Goal: Task Accomplishment & Management: Complete application form

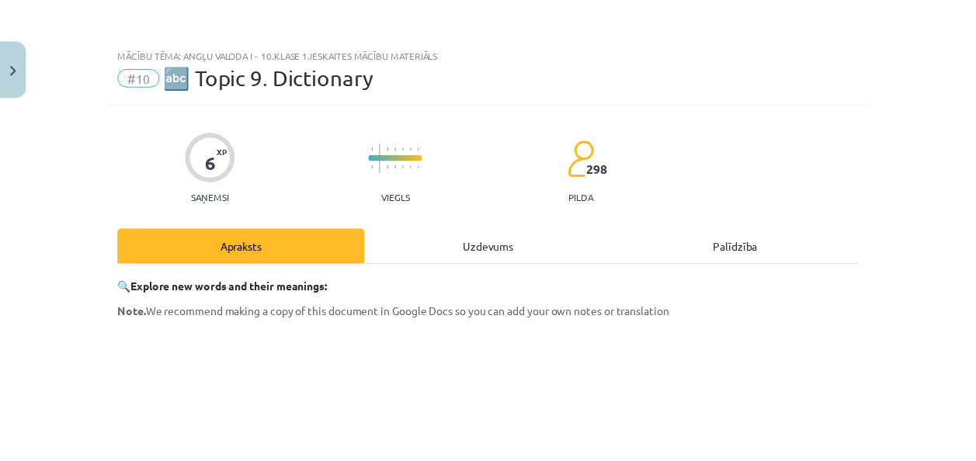
scroll to position [1115, 0]
click at [1, 64] on button "Close" at bounding box center [13, 67] width 26 height 57
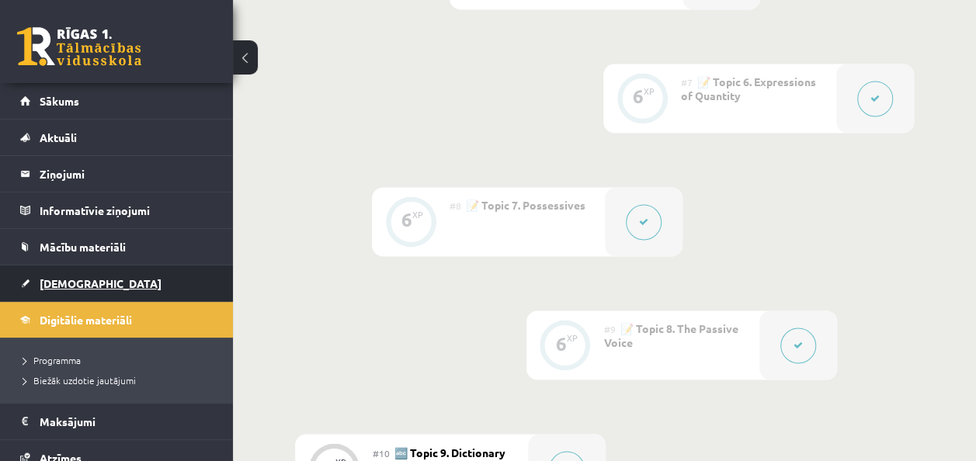
click at [103, 276] on link "[DEMOGRAPHIC_DATA]" at bounding box center [116, 284] width 193 height 36
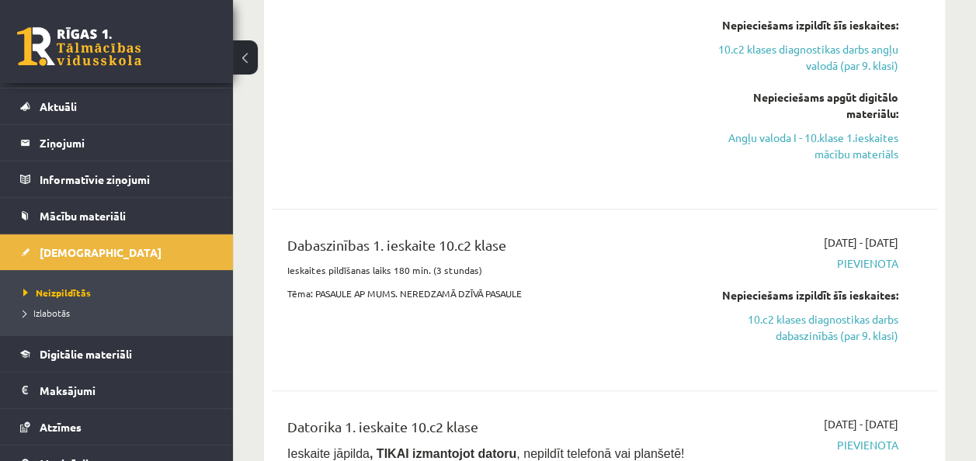
scroll to position [62, 0]
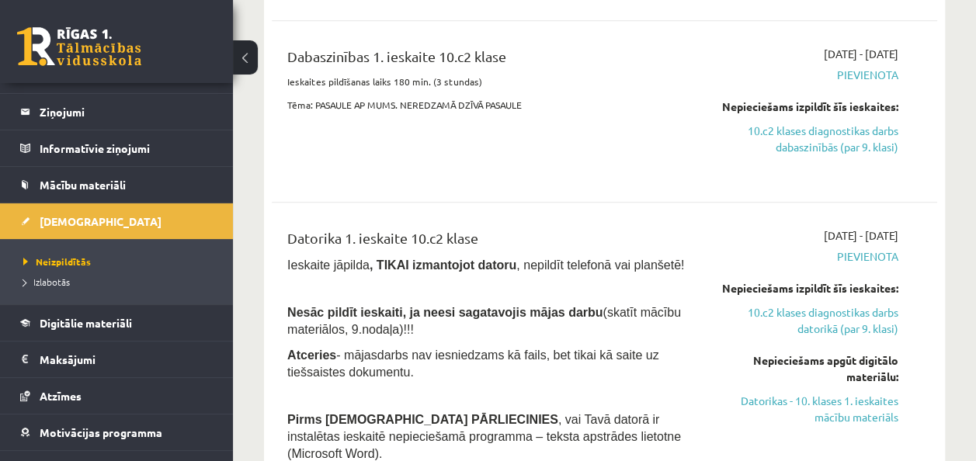
scroll to position [809, 0]
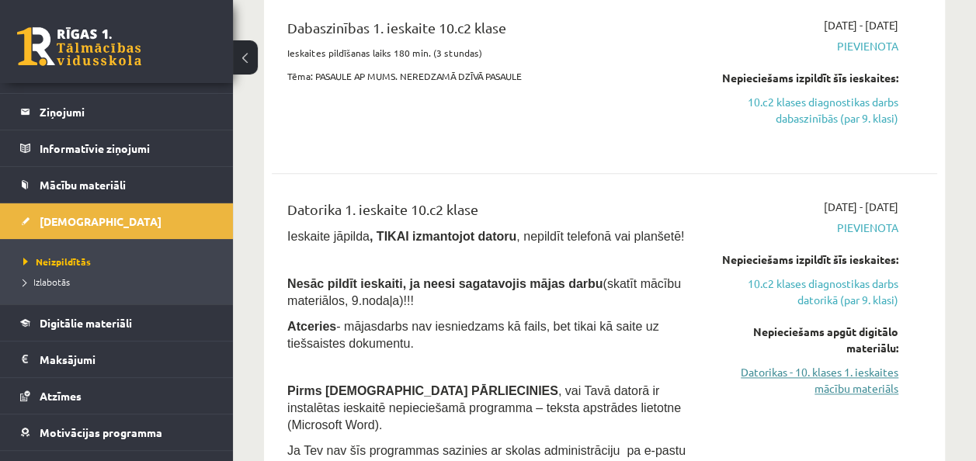
click at [876, 368] on link "Datorikas - 10. klases 1. ieskaites mācību materiāls" at bounding box center [804, 380] width 188 height 33
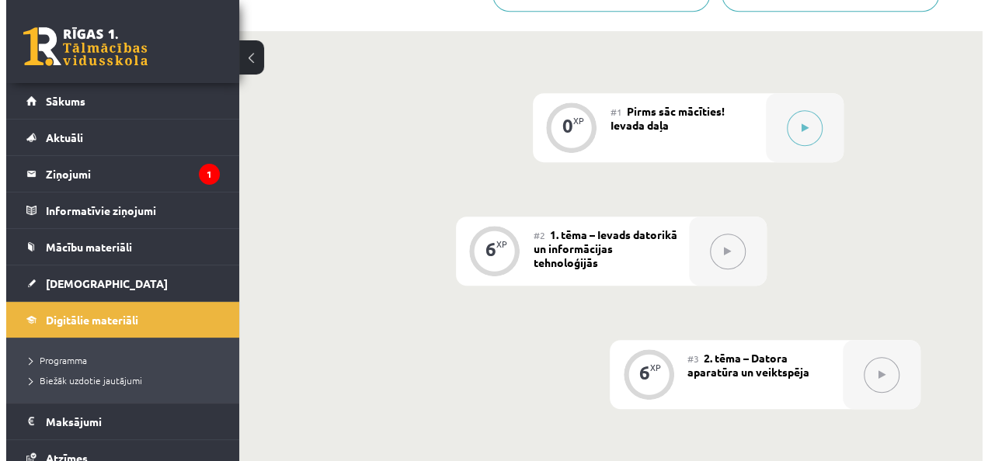
scroll to position [437, 0]
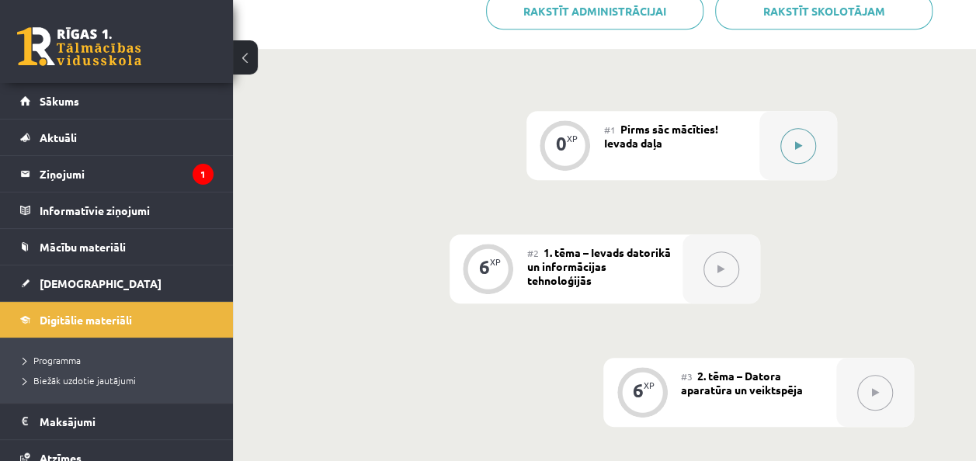
click at [794, 141] on icon at bounding box center [797, 145] width 7 height 9
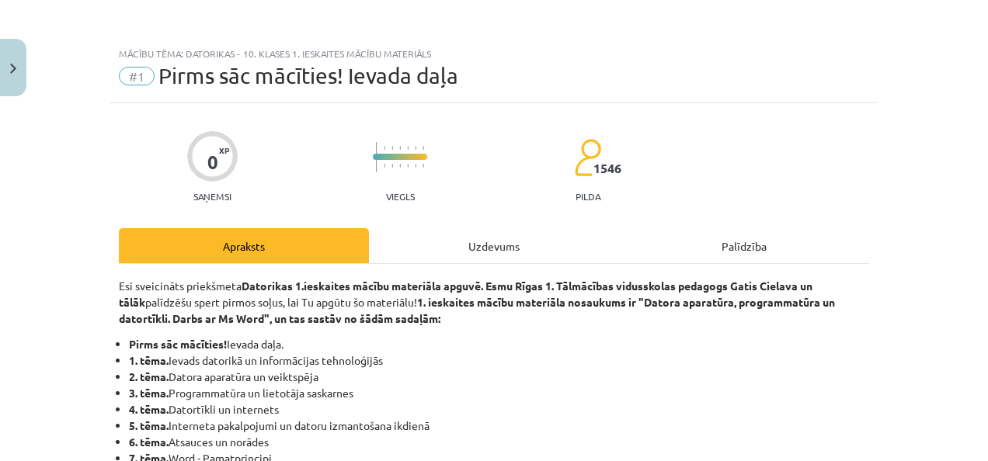
click at [495, 235] on div "Uzdevums" at bounding box center [494, 245] width 250 height 35
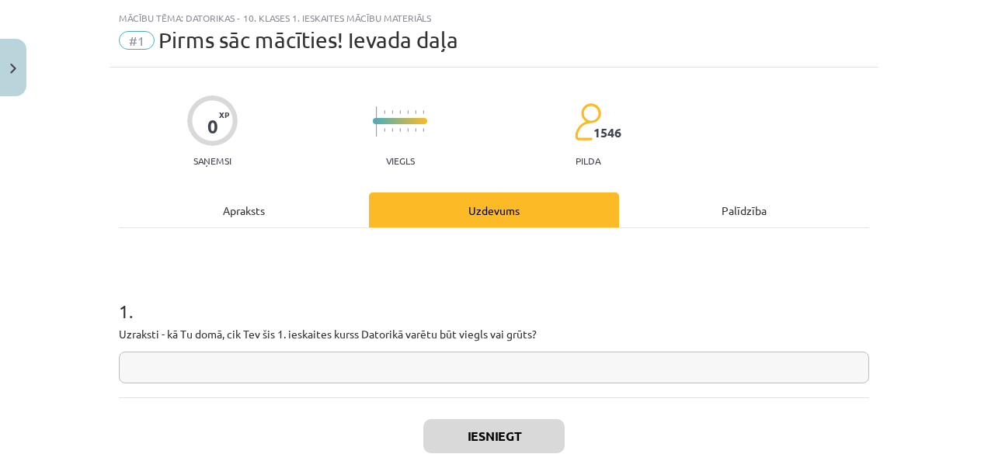
scroll to position [39, 0]
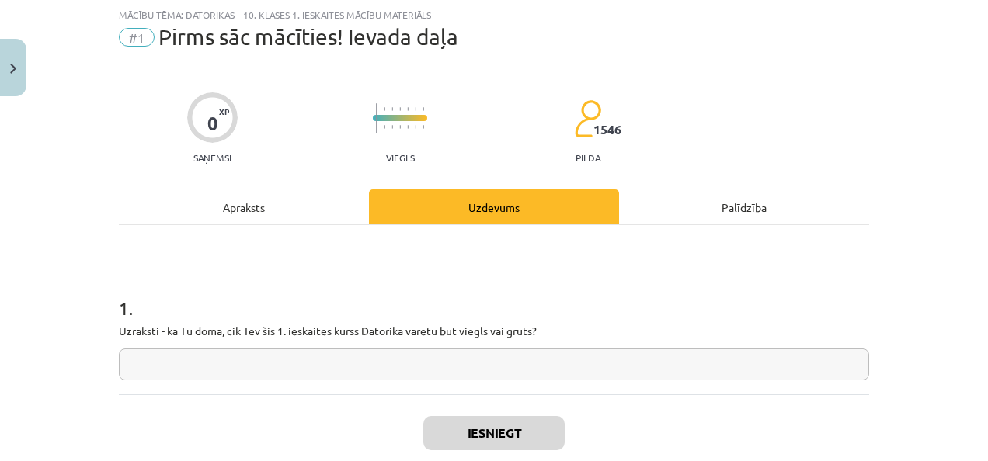
click at [418, 379] on input "text" at bounding box center [494, 365] width 750 height 32
click at [252, 197] on div "Apraksts" at bounding box center [244, 206] width 250 height 35
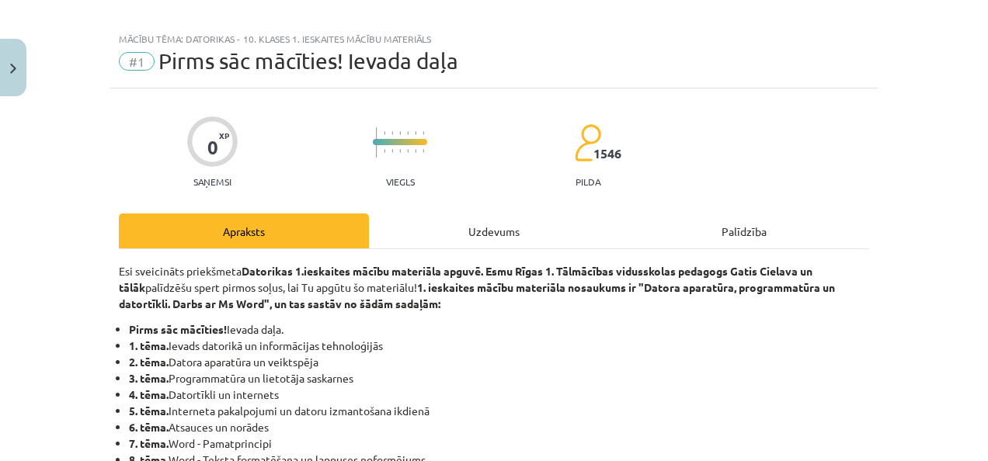
scroll to position [20, 0]
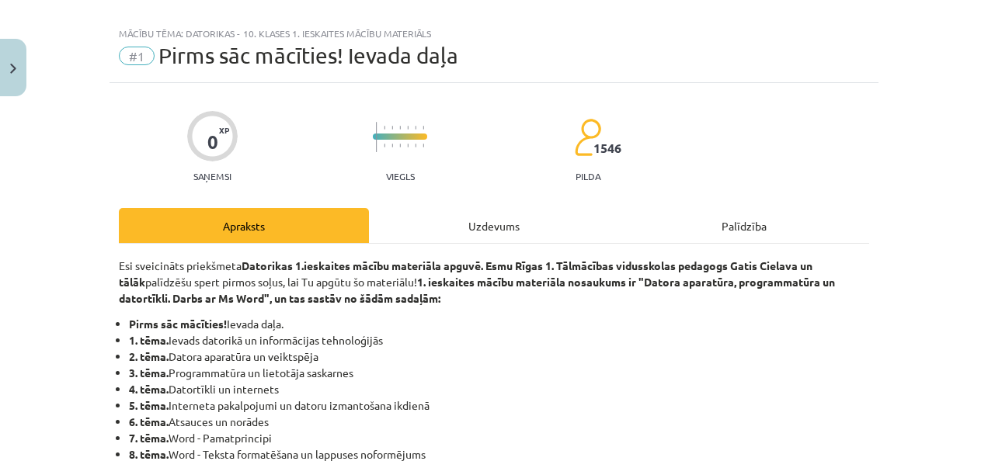
click at [514, 234] on div "Uzdevums" at bounding box center [494, 225] width 250 height 35
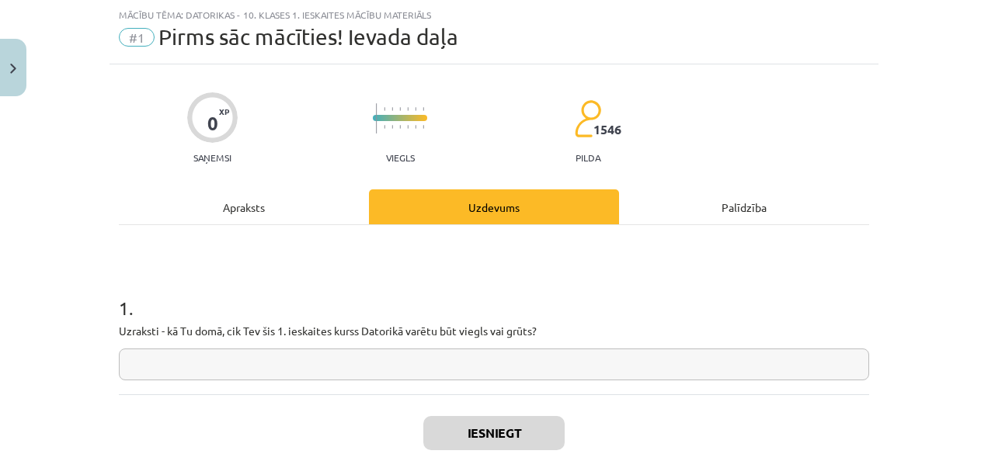
click at [602, 356] on input "text" at bounding box center [494, 365] width 750 height 32
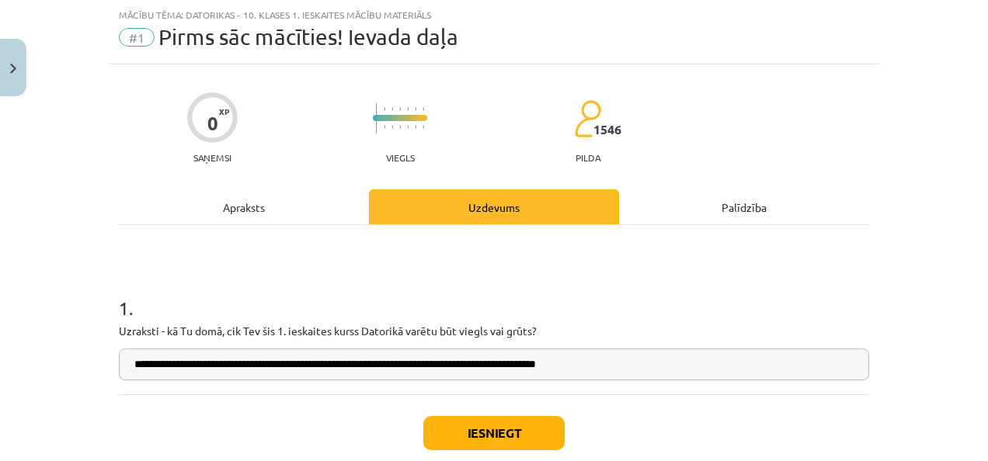
type input "**********"
click at [550, 422] on button "Iesniegt" at bounding box center [493, 433] width 141 height 34
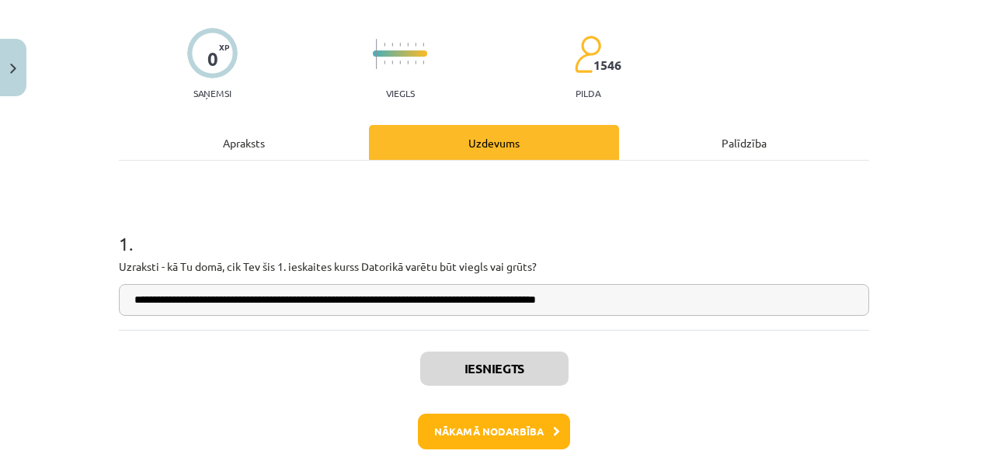
scroll to position [106, 0]
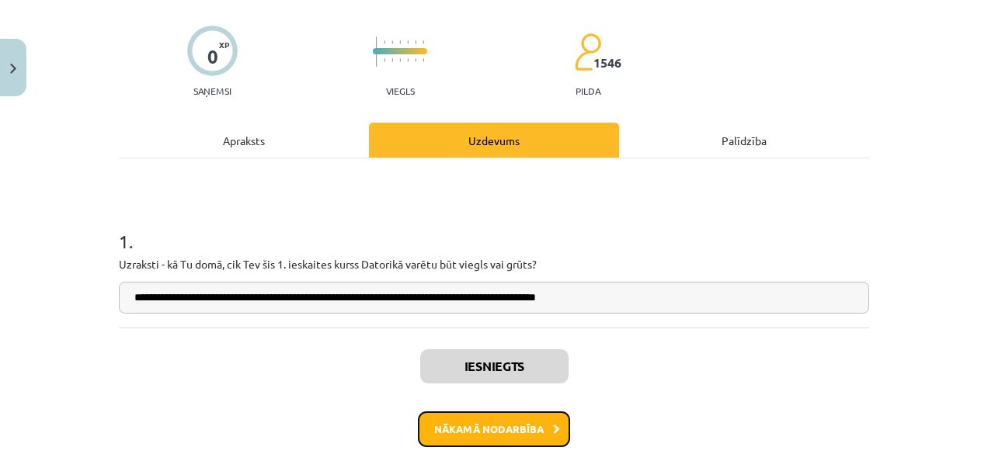
click at [495, 420] on button "Nākamā nodarbība" at bounding box center [494, 429] width 152 height 36
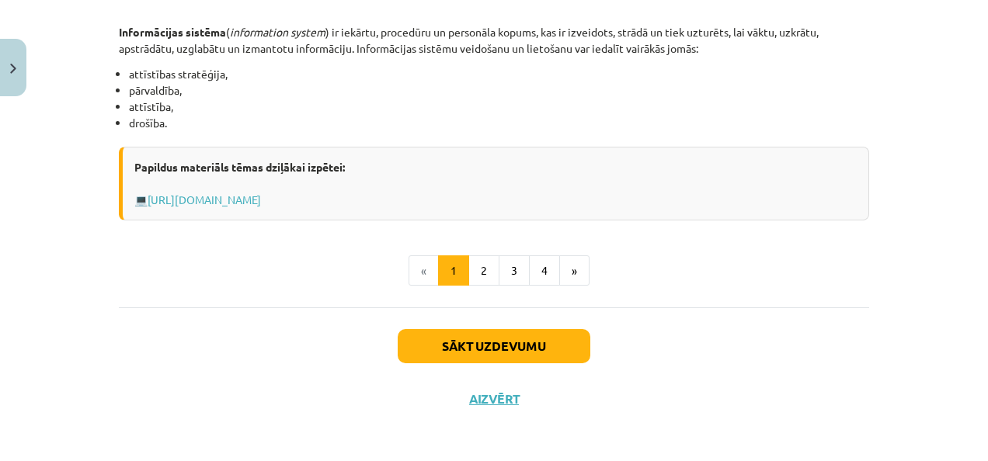
scroll to position [0, 0]
